Goal: Task Accomplishment & Management: Manage account settings

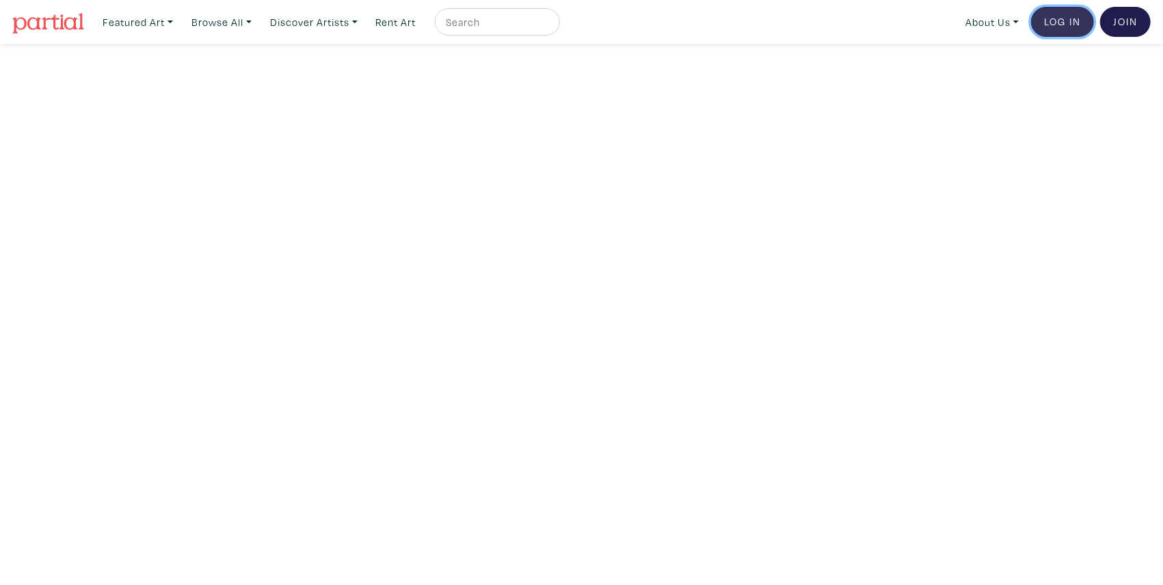
click at [1055, 23] on link "Log In" at bounding box center [1062, 22] width 63 height 30
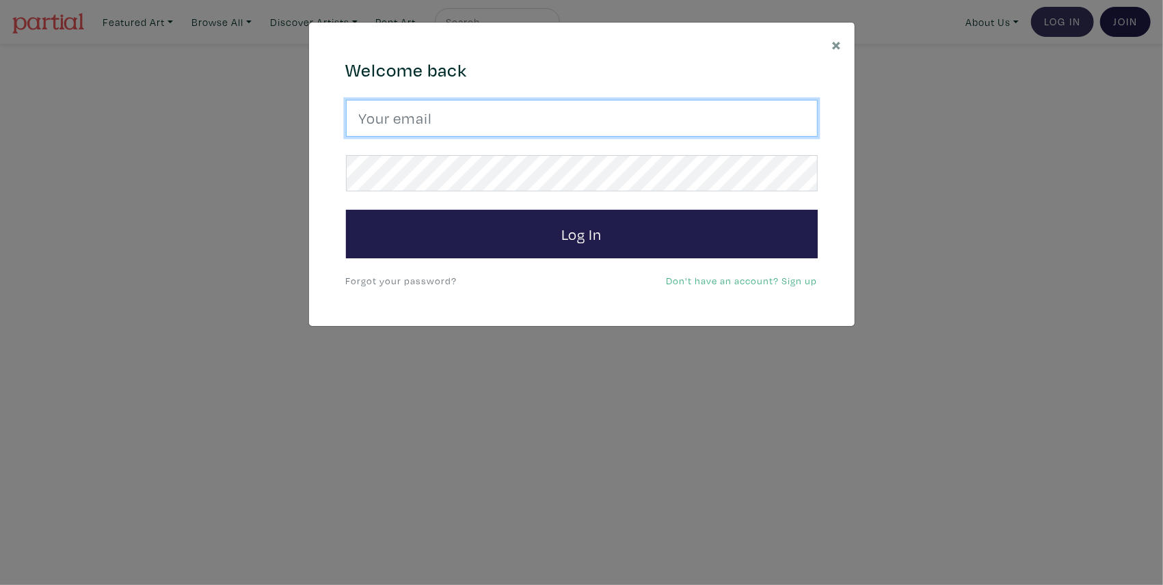
type input "[EMAIL_ADDRESS][DOMAIN_NAME]"
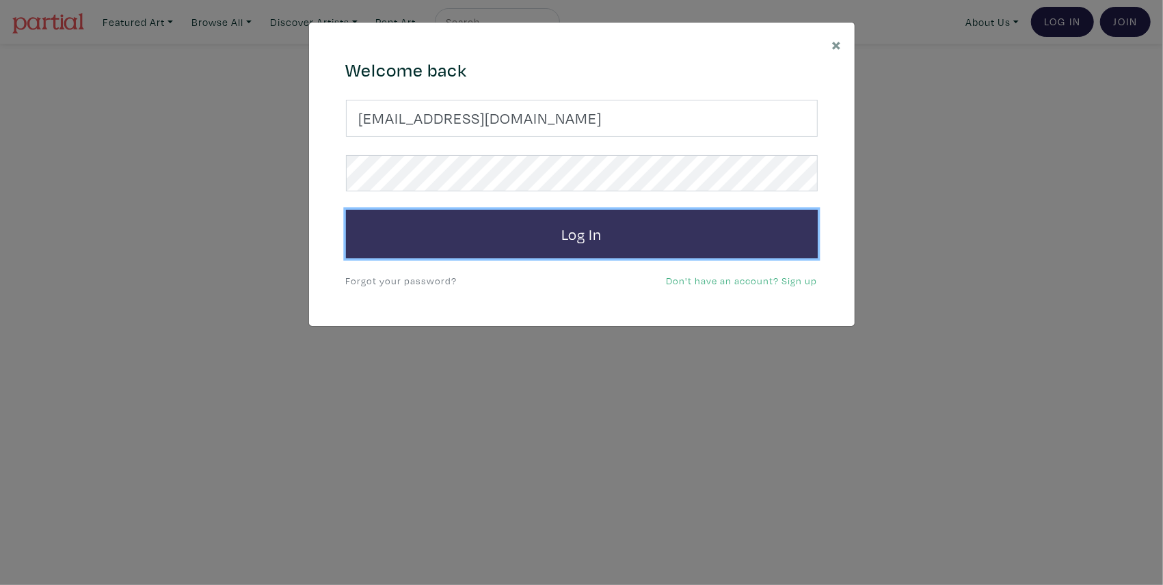
click at [577, 234] on button "Log In" at bounding box center [582, 234] width 472 height 49
click at [582, 230] on button "Log In" at bounding box center [582, 234] width 472 height 49
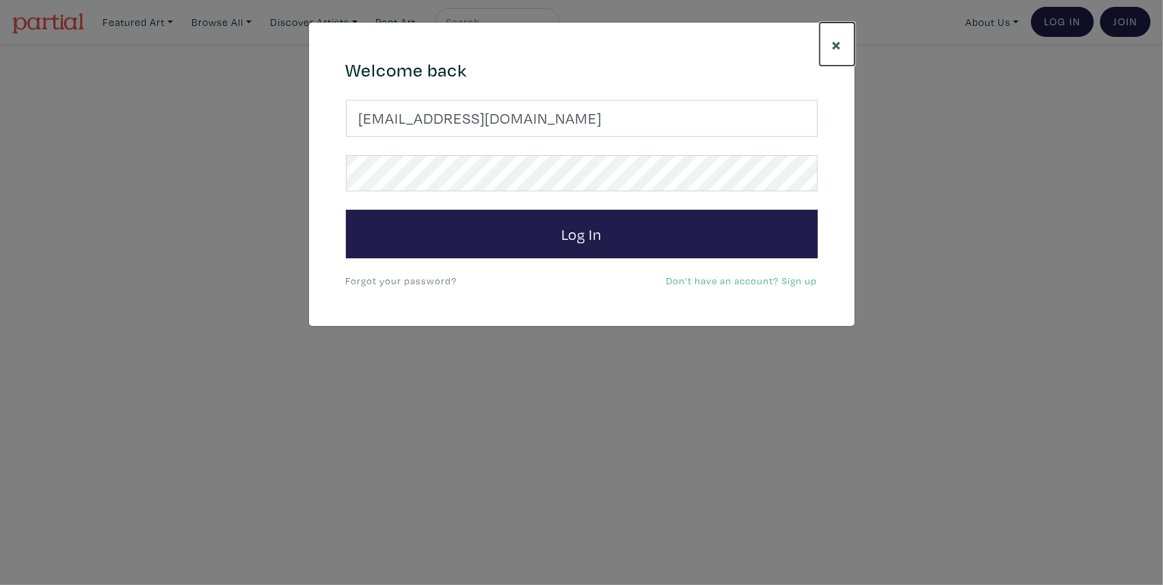
click at [838, 43] on span "×" at bounding box center [837, 44] width 10 height 24
